Goal: Information Seeking & Learning: Check status

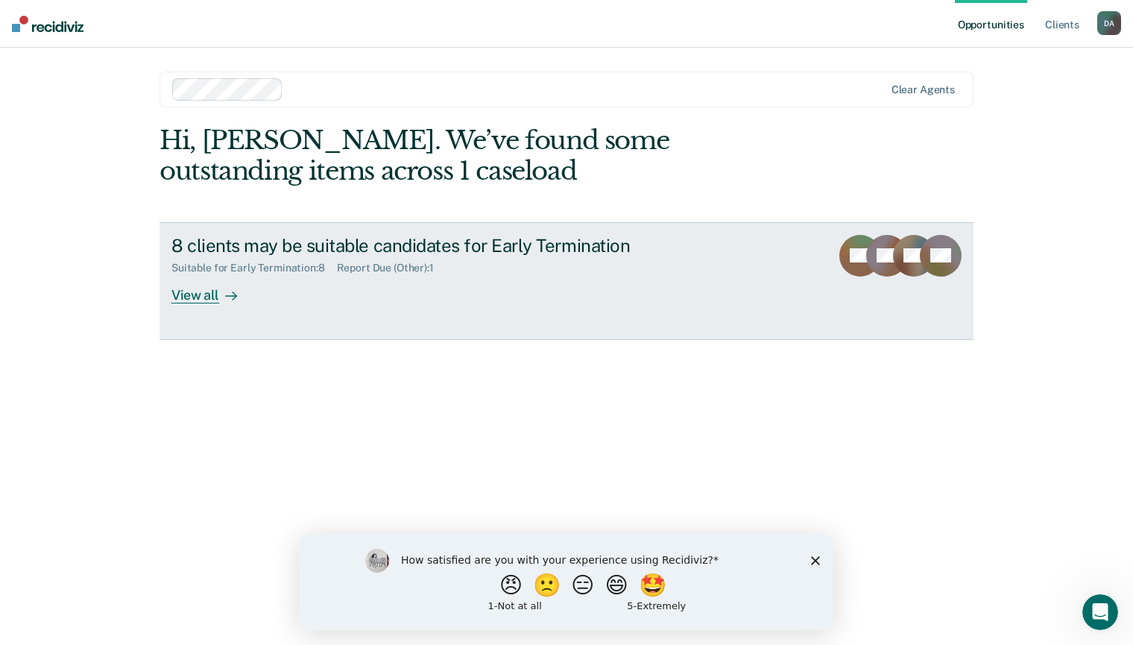
click at [202, 296] on div "View all" at bounding box center [213, 288] width 84 height 29
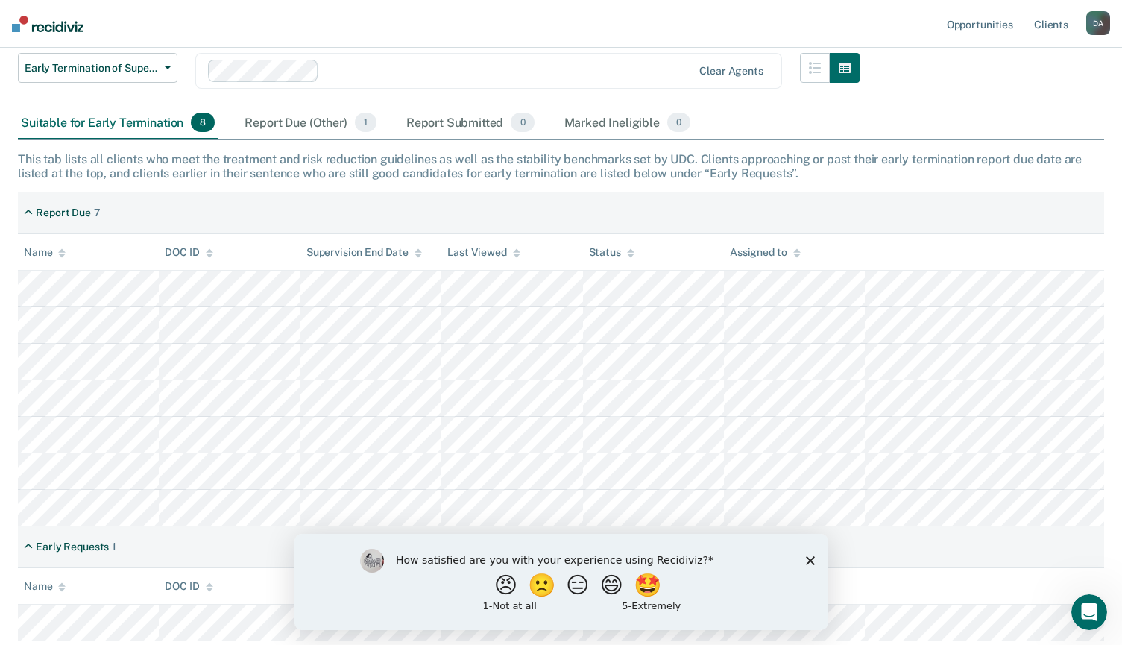
scroll to position [224, 0]
